Goal: Information Seeking & Learning: Check status

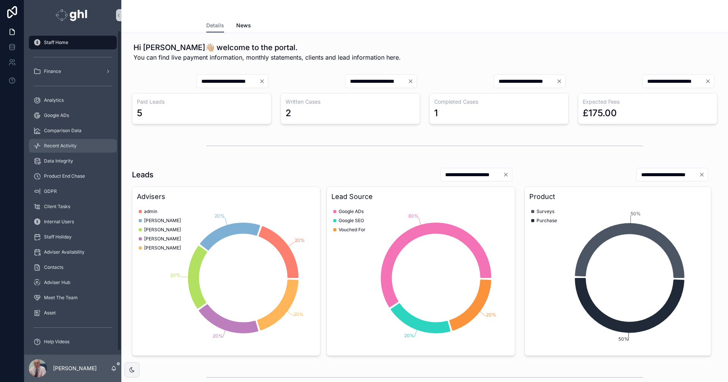
click at [72, 145] on span "Recent Activity" at bounding box center [60, 146] width 33 height 6
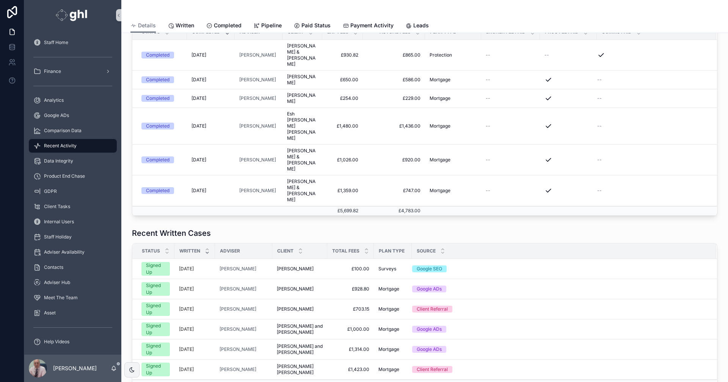
scroll to position [15, 0]
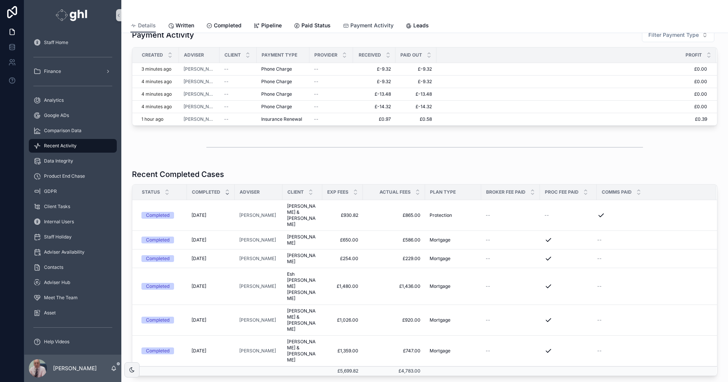
click at [369, 24] on span "Payment Activity" at bounding box center [372, 26] width 43 height 8
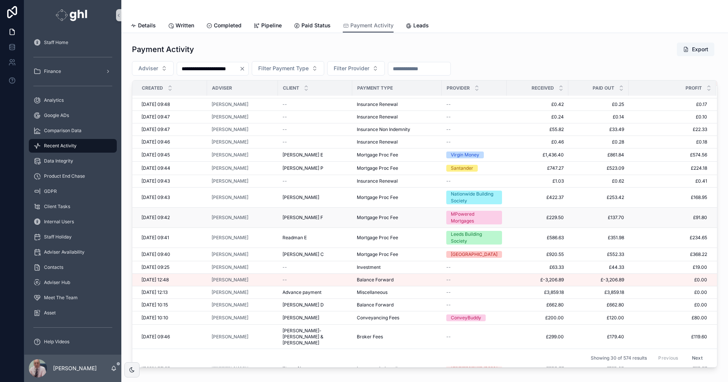
scroll to position [121, 0]
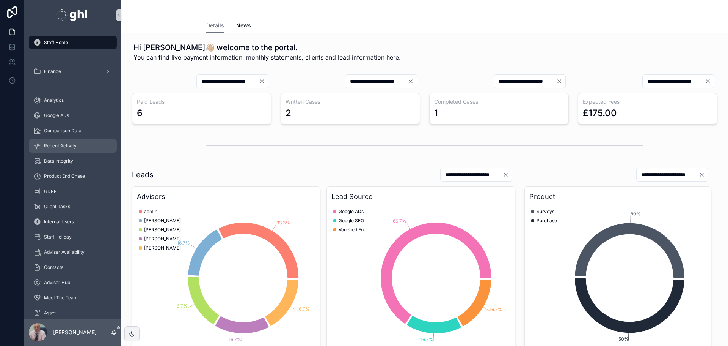
click at [64, 147] on span "Recent Activity" at bounding box center [60, 146] width 33 height 6
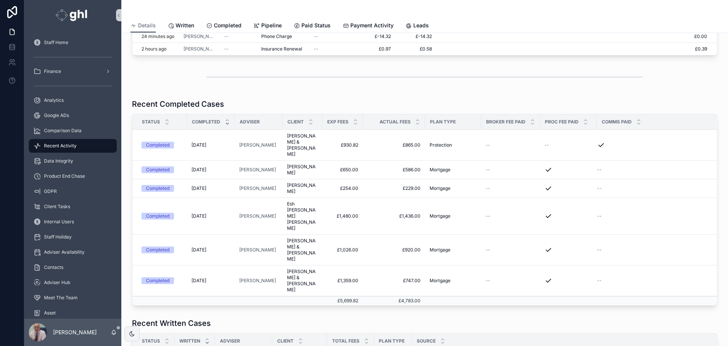
scroll to position [20, 0]
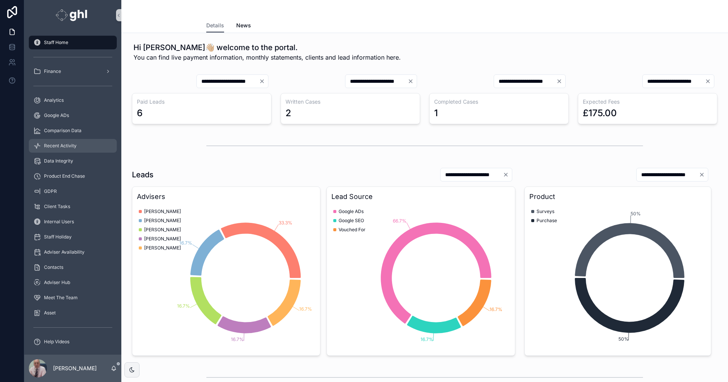
drag, startPoint x: 53, startPoint y: 143, endPoint x: 58, endPoint y: 145, distance: 5.3
click at [53, 143] on span "Recent Activity" at bounding box center [60, 146] width 33 height 6
